Goal: Transaction & Acquisition: Download file/media

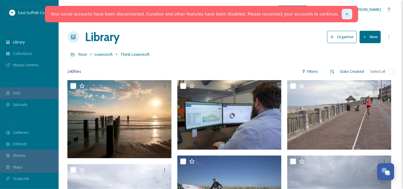
click at [342, 11] on div at bounding box center [347, 14] width 11 height 11
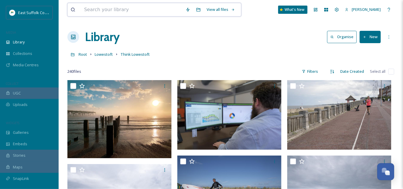
click at [148, 12] on input at bounding box center [131, 9] width 101 height 13
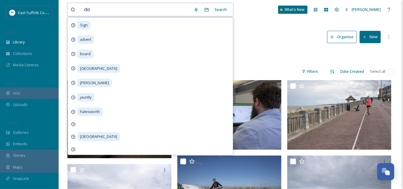
type input "dog"
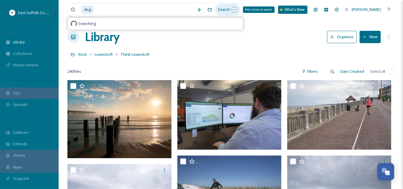
click at [223, 8] on div "Search Press Enter to search" at bounding box center [227, 9] width 25 height 11
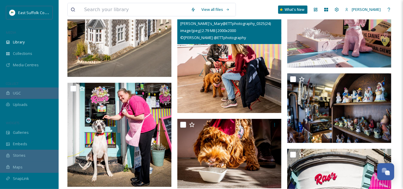
scroll to position [7807, 0]
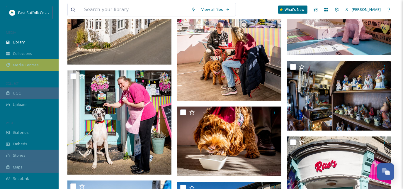
click at [29, 65] on span "Media Centres" at bounding box center [26, 65] width 26 height 6
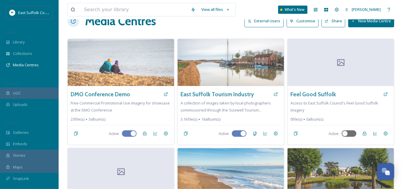
scroll to position [80, 0]
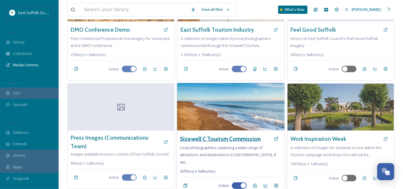
click at [239, 138] on h3 "Sizewell C Tourism Commission" at bounding box center [220, 139] width 81 height 9
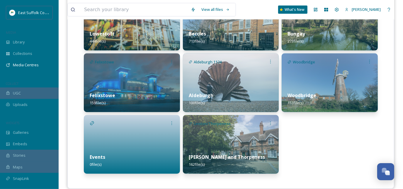
scroll to position [188, 0]
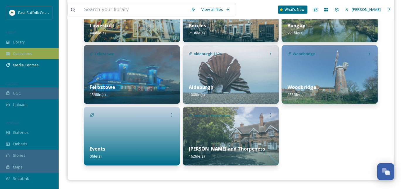
click at [20, 55] on span "Collections" at bounding box center [22, 54] width 19 height 6
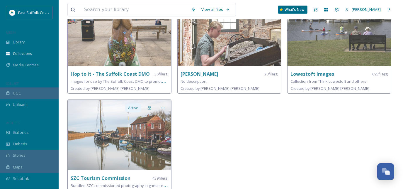
scroll to position [182, 0]
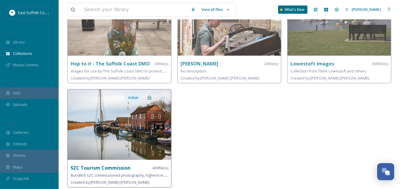
click at [98, 129] on img at bounding box center [119, 124] width 103 height 70
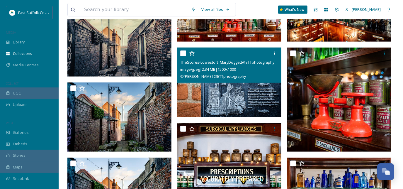
scroll to position [213, 0]
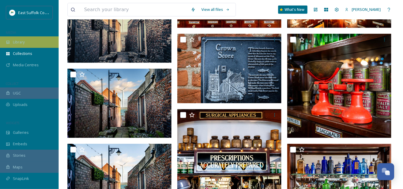
click at [13, 40] on span "Library" at bounding box center [19, 42] width 12 height 6
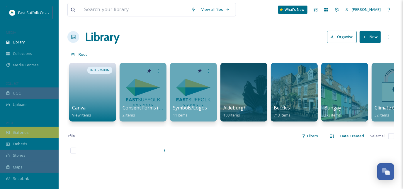
click at [24, 134] on span "Galleries" at bounding box center [21, 133] width 16 height 6
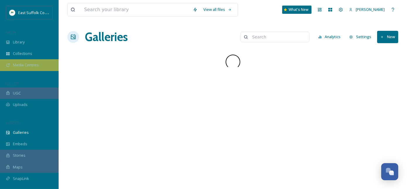
click at [20, 68] on div "Media Centres" at bounding box center [29, 64] width 59 height 11
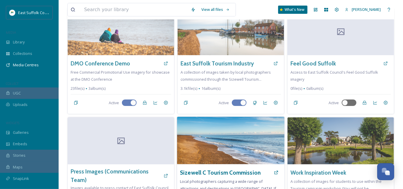
scroll to position [28, 0]
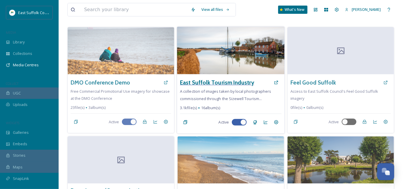
click at [213, 81] on h3 "East Suffolk Tourism Industry" at bounding box center [217, 82] width 74 height 9
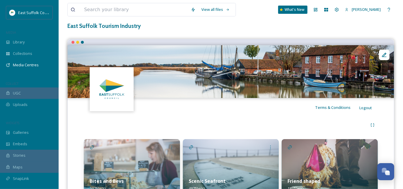
scroll to position [80, 0]
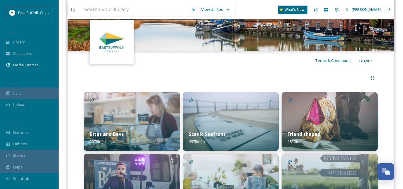
click at [305, 106] on img at bounding box center [330, 121] width 96 height 59
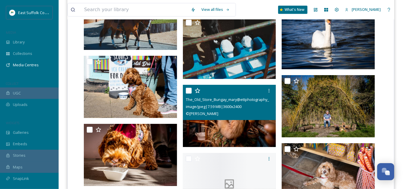
scroll to position [1252, 0]
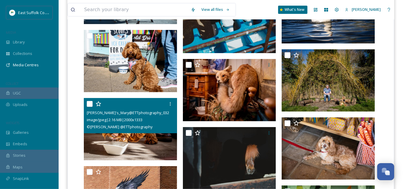
click at [130, 142] on img at bounding box center [130, 129] width 93 height 62
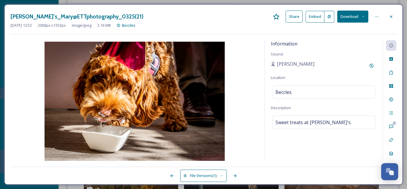
click at [350, 17] on button "Download" at bounding box center [352, 17] width 31 height 12
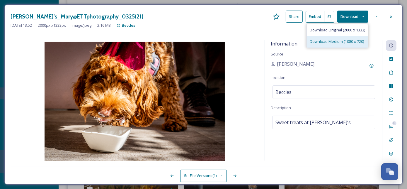
click at [343, 43] on span "Download Medium (1080 x 720)" at bounding box center [337, 42] width 54 height 6
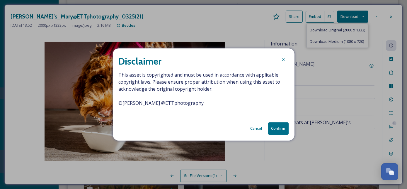
click at [283, 127] on button "Confirm" at bounding box center [278, 128] width 21 height 12
